Goal: Find specific page/section: Find specific page/section

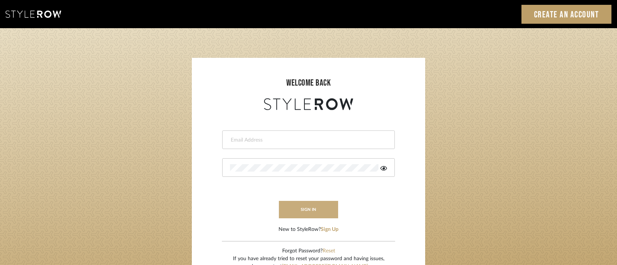
type input "[PERSON_NAME][EMAIL_ADDRESS][DOMAIN_NAME]"
click at [305, 203] on button "sign in" at bounding box center [308, 209] width 59 height 17
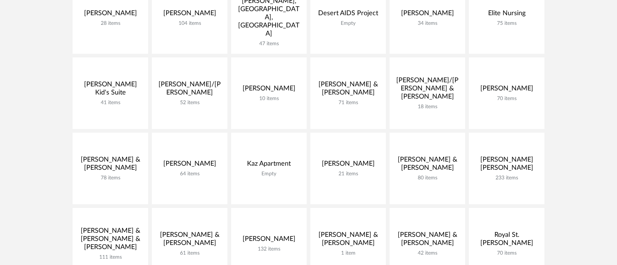
scroll to position [221, 0]
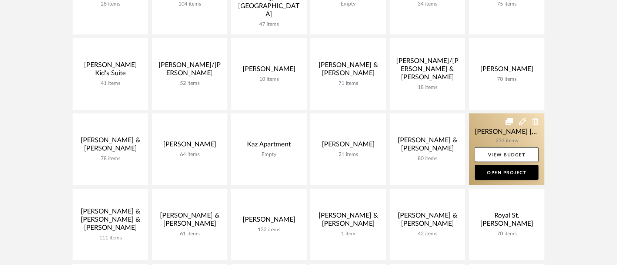
click at [496, 132] on link at bounding box center [506, 148] width 75 height 71
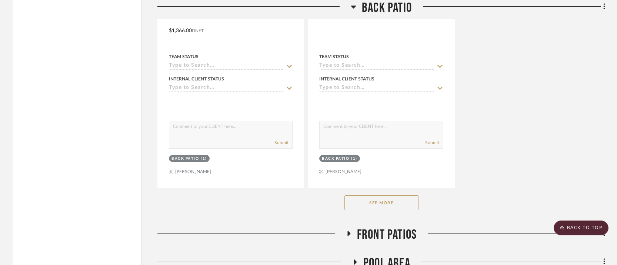
scroll to position [1426, 0]
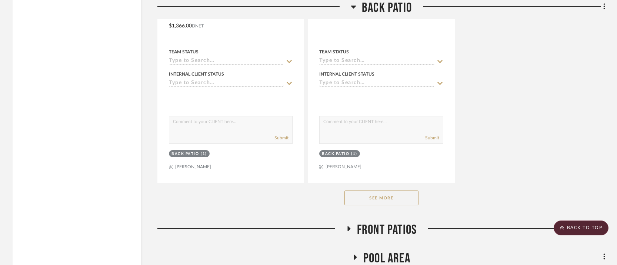
click at [373, 190] on button "See More" at bounding box center [381, 197] width 74 height 15
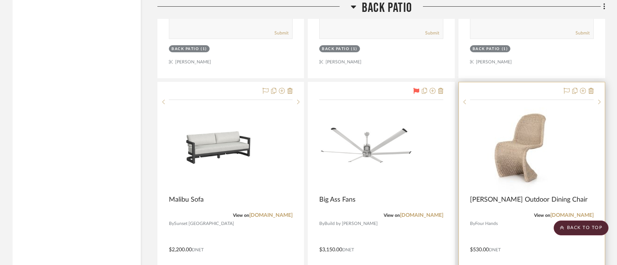
scroll to position [3499, 0]
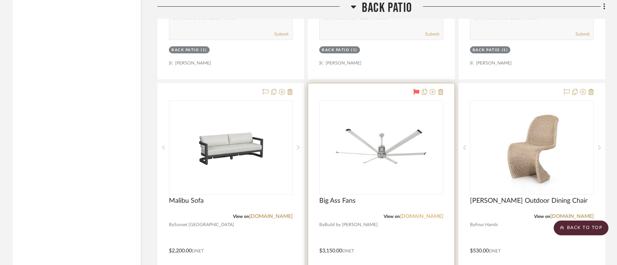
click at [434, 214] on link "build.com" at bounding box center [421, 216] width 43 height 5
